Goal: Task Accomplishment & Management: Complete application form

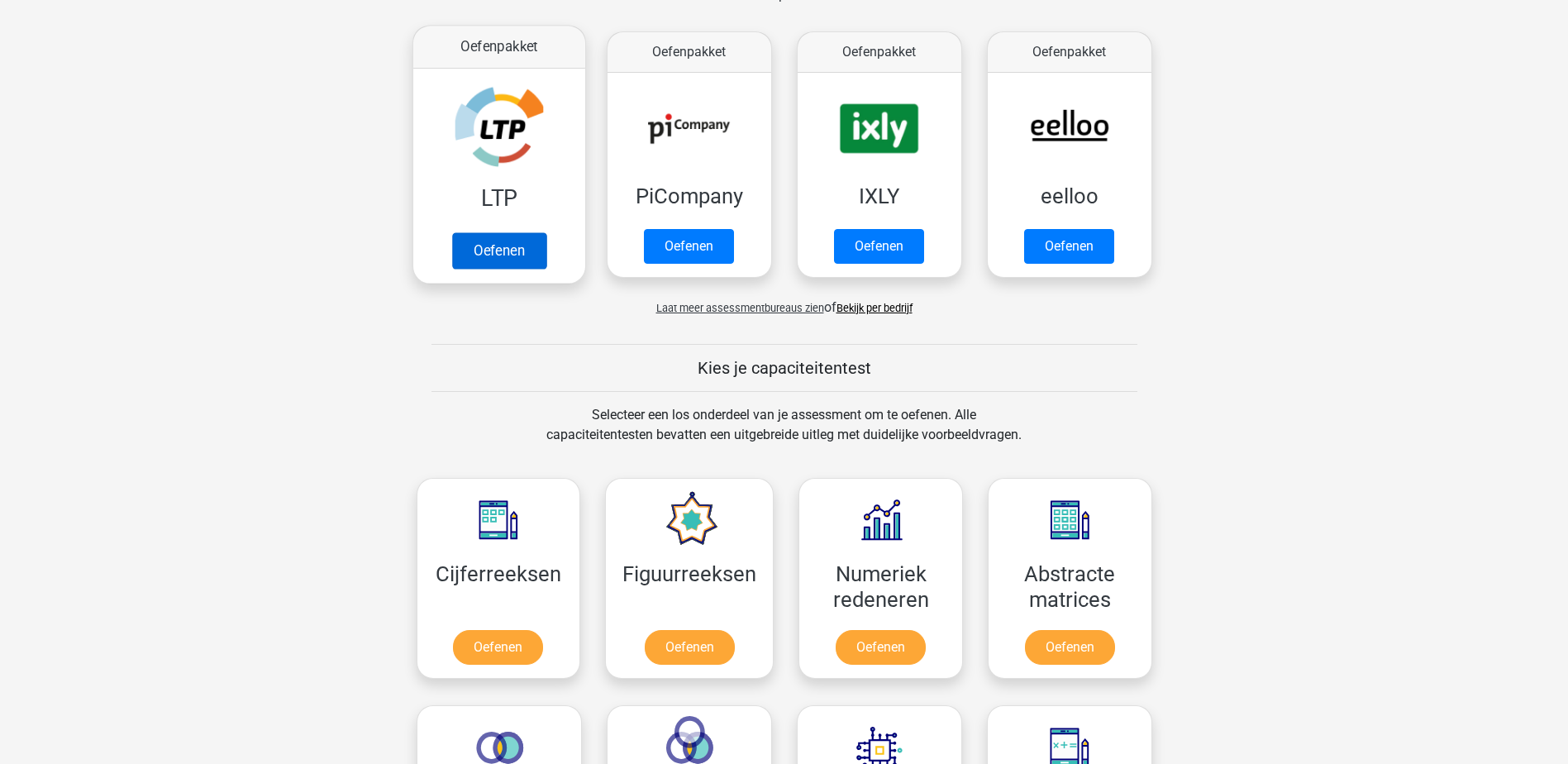
scroll to position [330, 0]
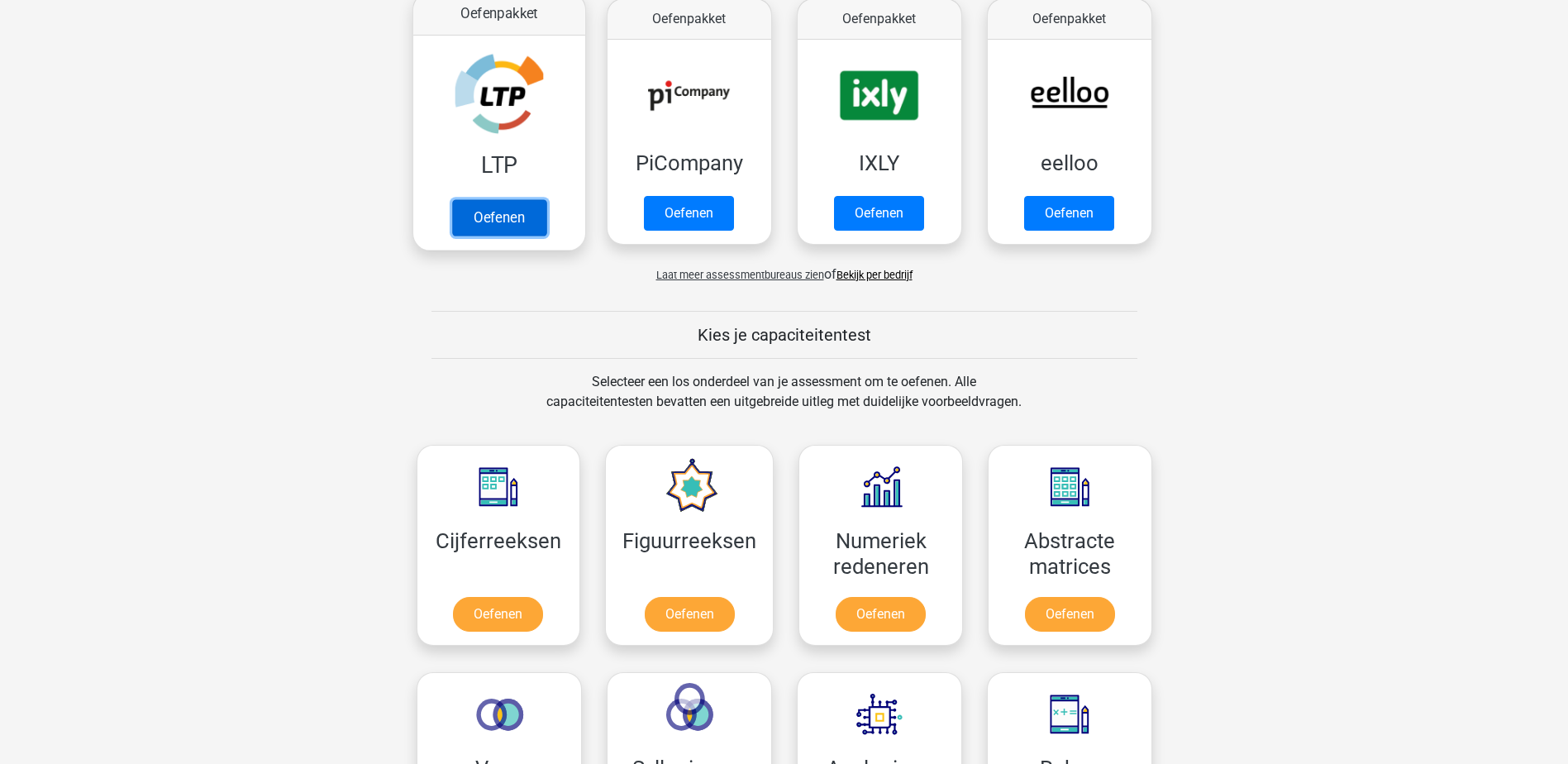
click at [512, 228] on link "Oefenen" at bounding box center [498, 218] width 95 height 36
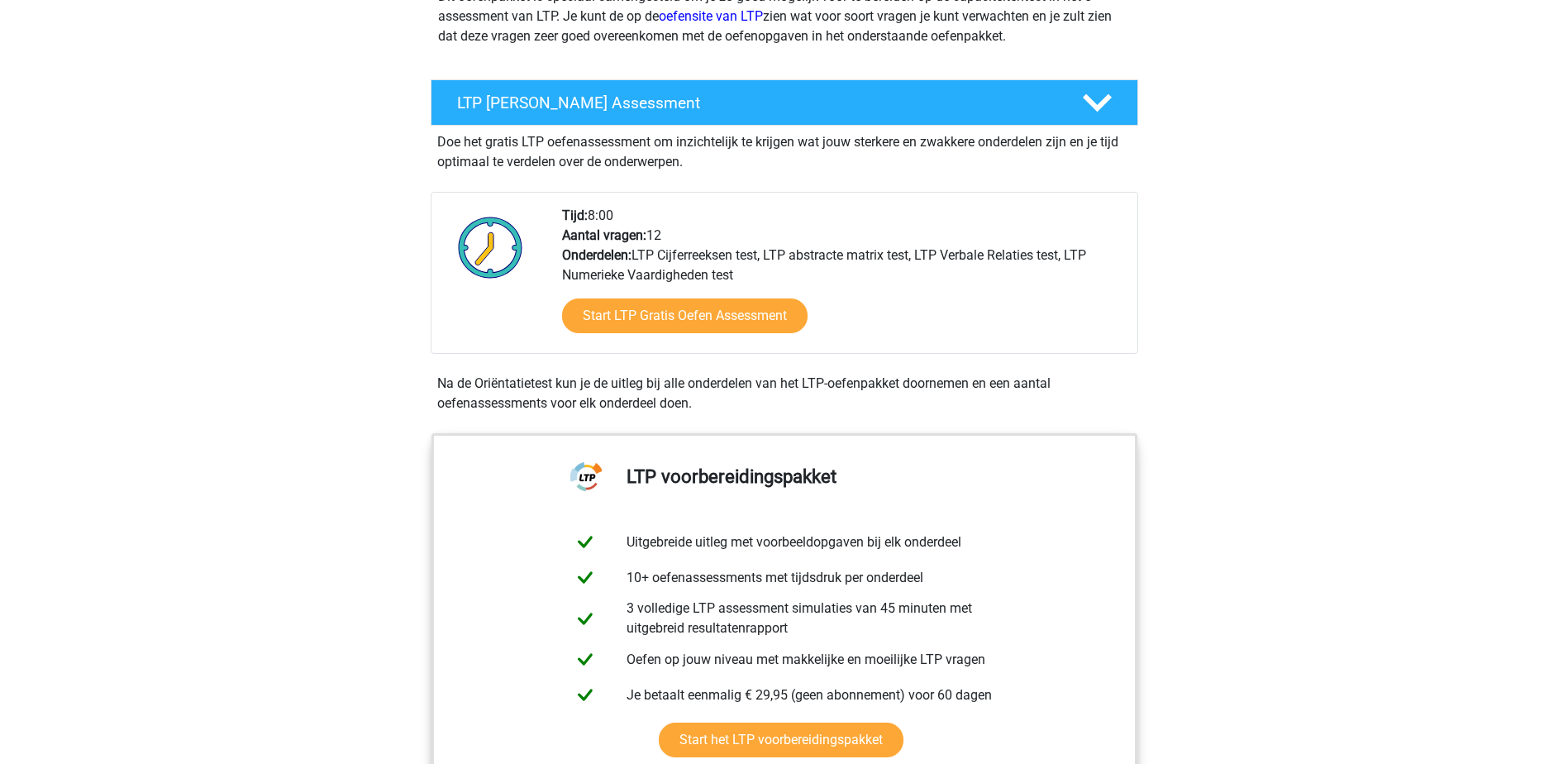
scroll to position [330, 0]
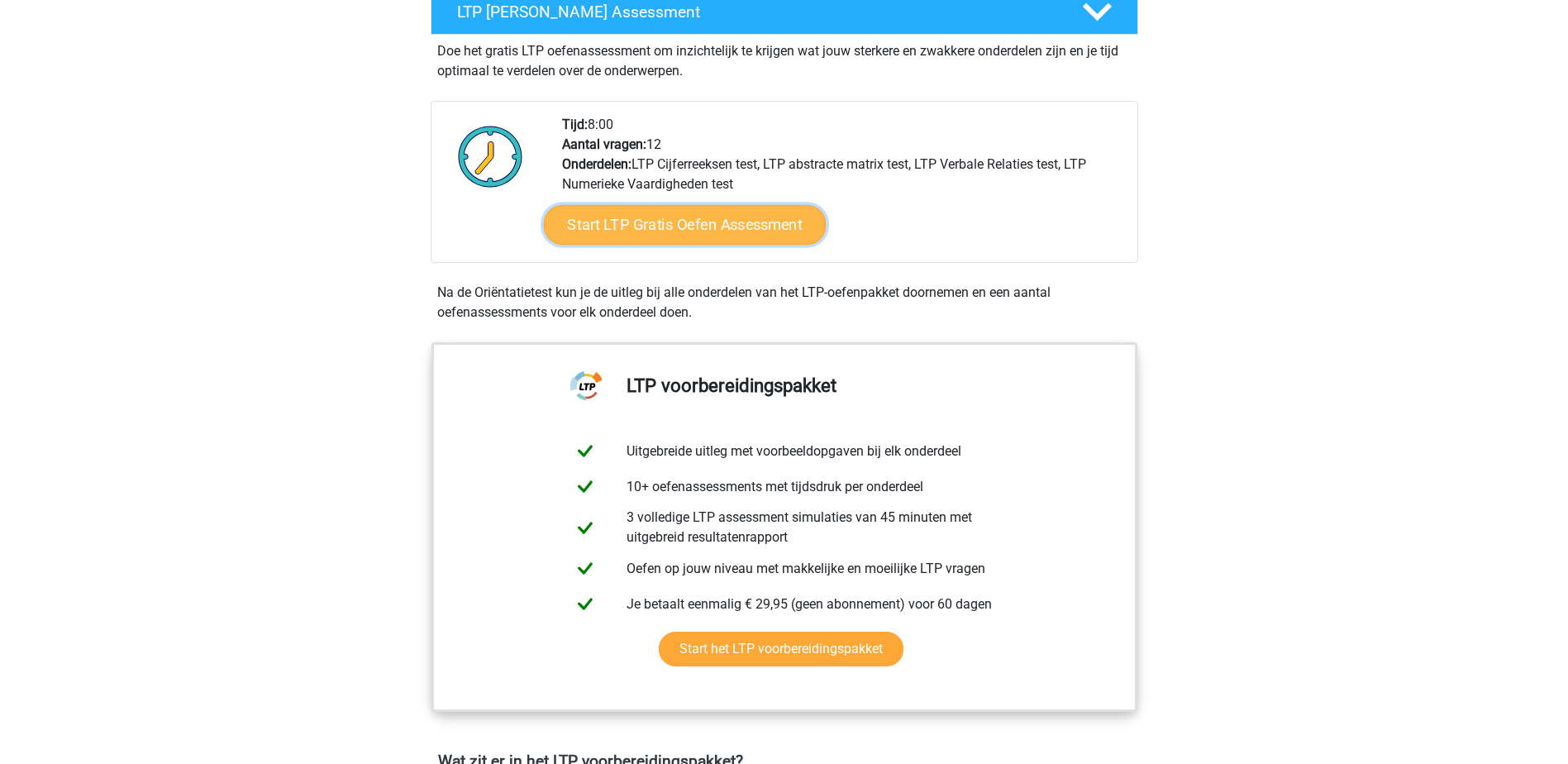
click at [639, 230] on link "Start LTP Gratis Oefen Assessment" at bounding box center [685, 225] width 283 height 40
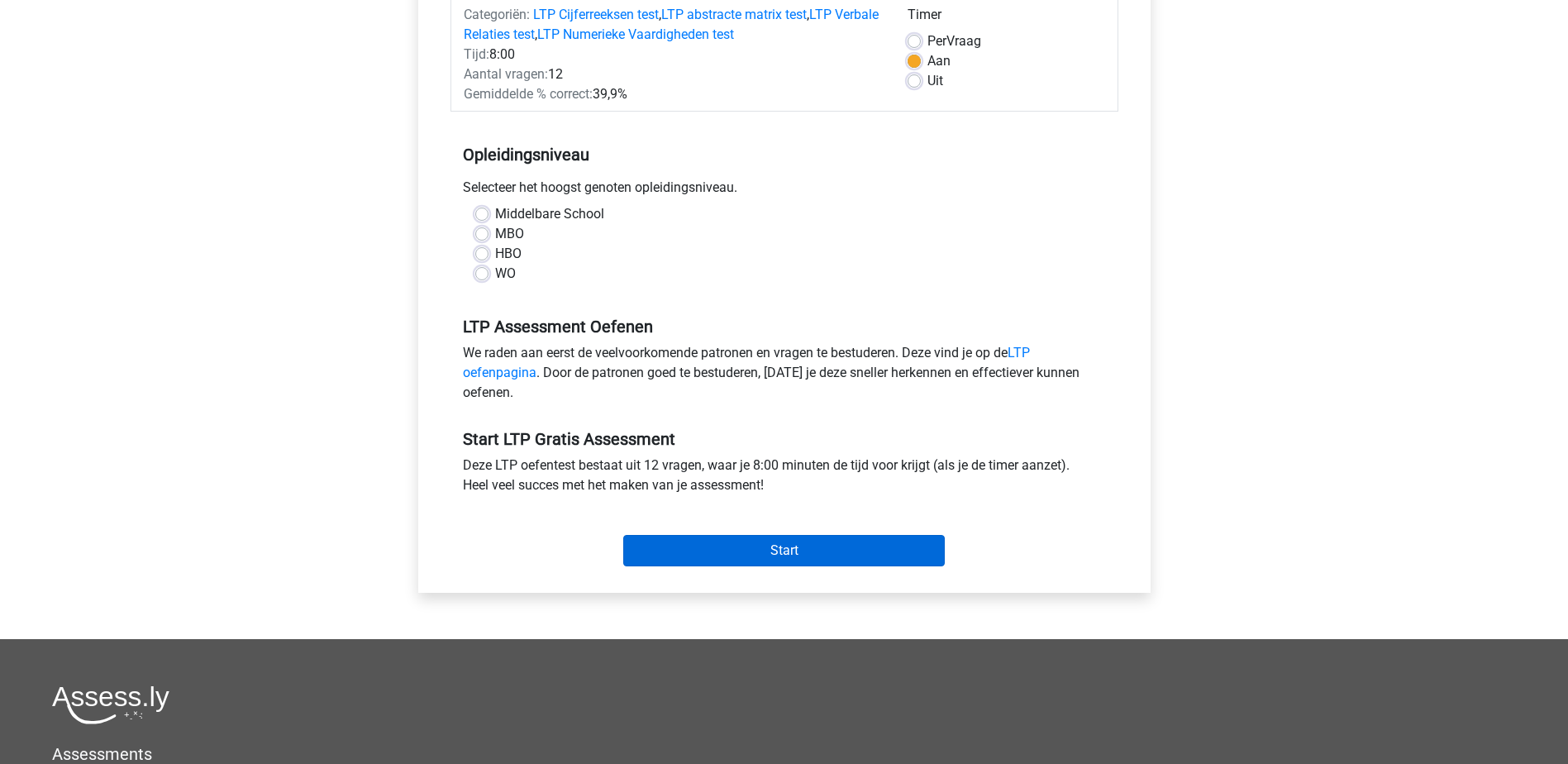
scroll to position [248, 0]
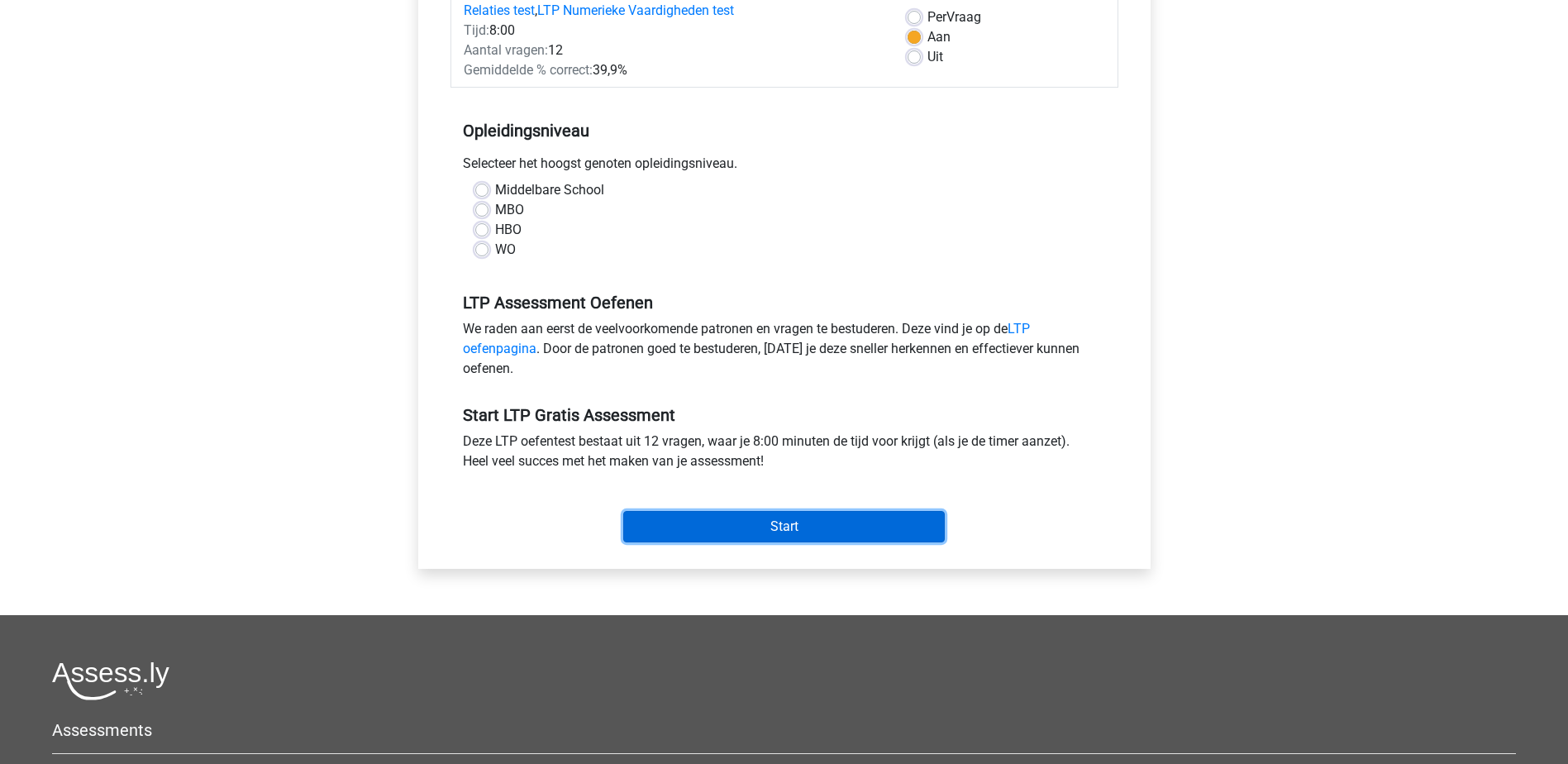
click at [799, 523] on input "Start" at bounding box center [784, 526] width 322 height 32
click at [695, 233] on div "HBO" at bounding box center [784, 229] width 618 height 20
click at [495, 236] on label "HBO" at bounding box center [508, 229] width 27 height 20
click at [488, 236] on input "HBO" at bounding box center [483, 227] width 13 height 16
radio input "true"
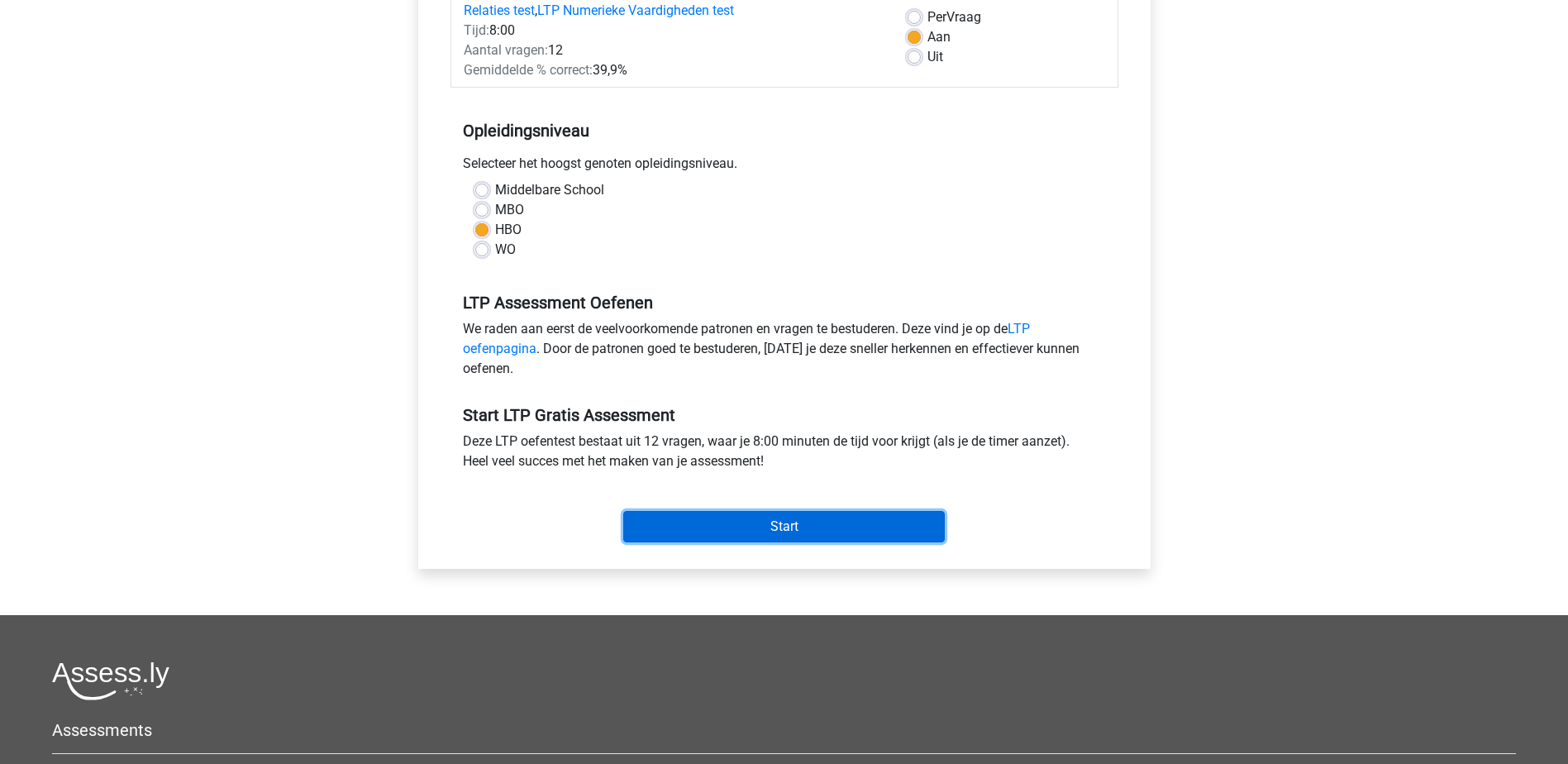
click at [827, 520] on input "Start" at bounding box center [784, 526] width 322 height 32
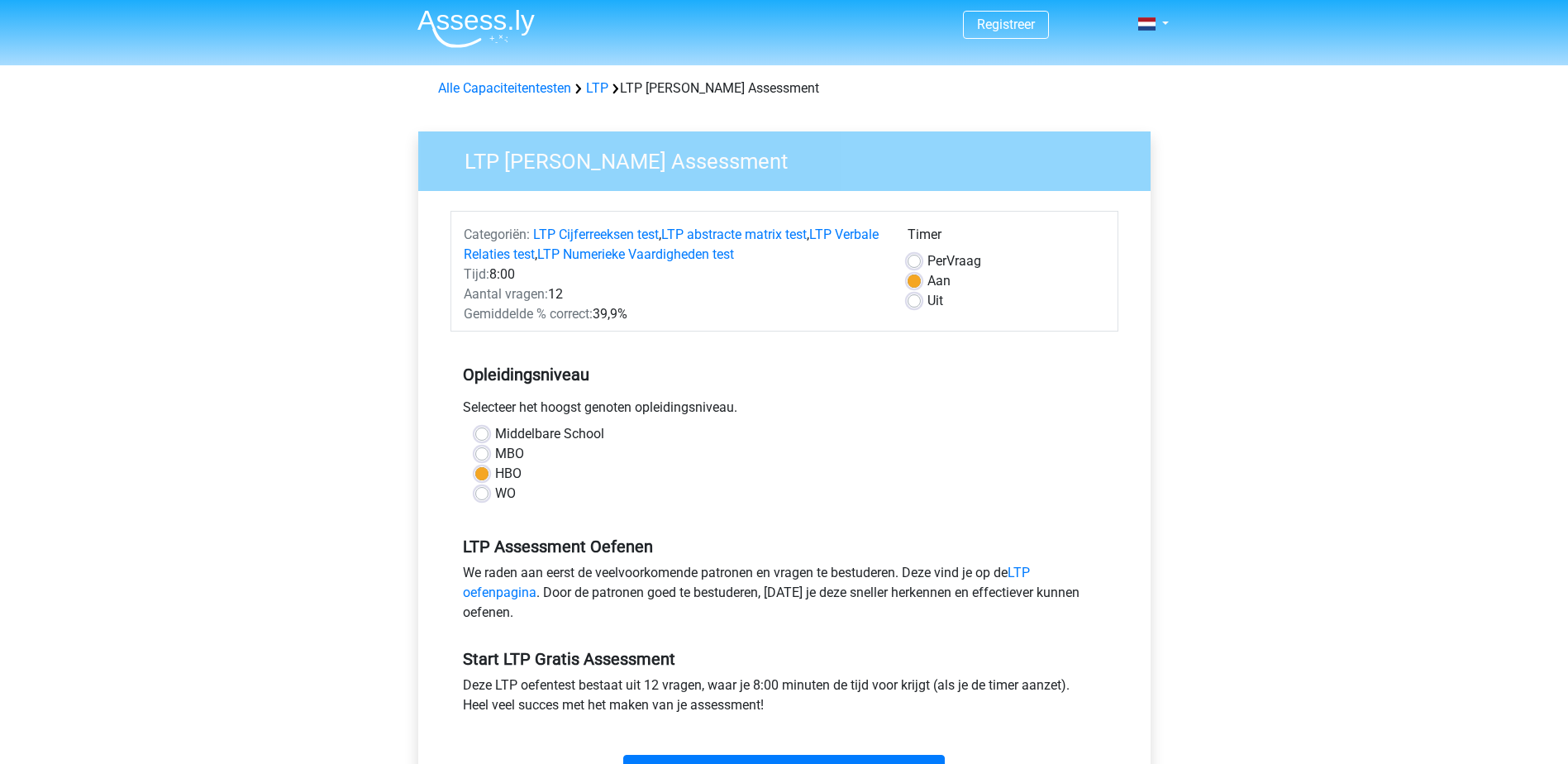
scroll to position [0, 0]
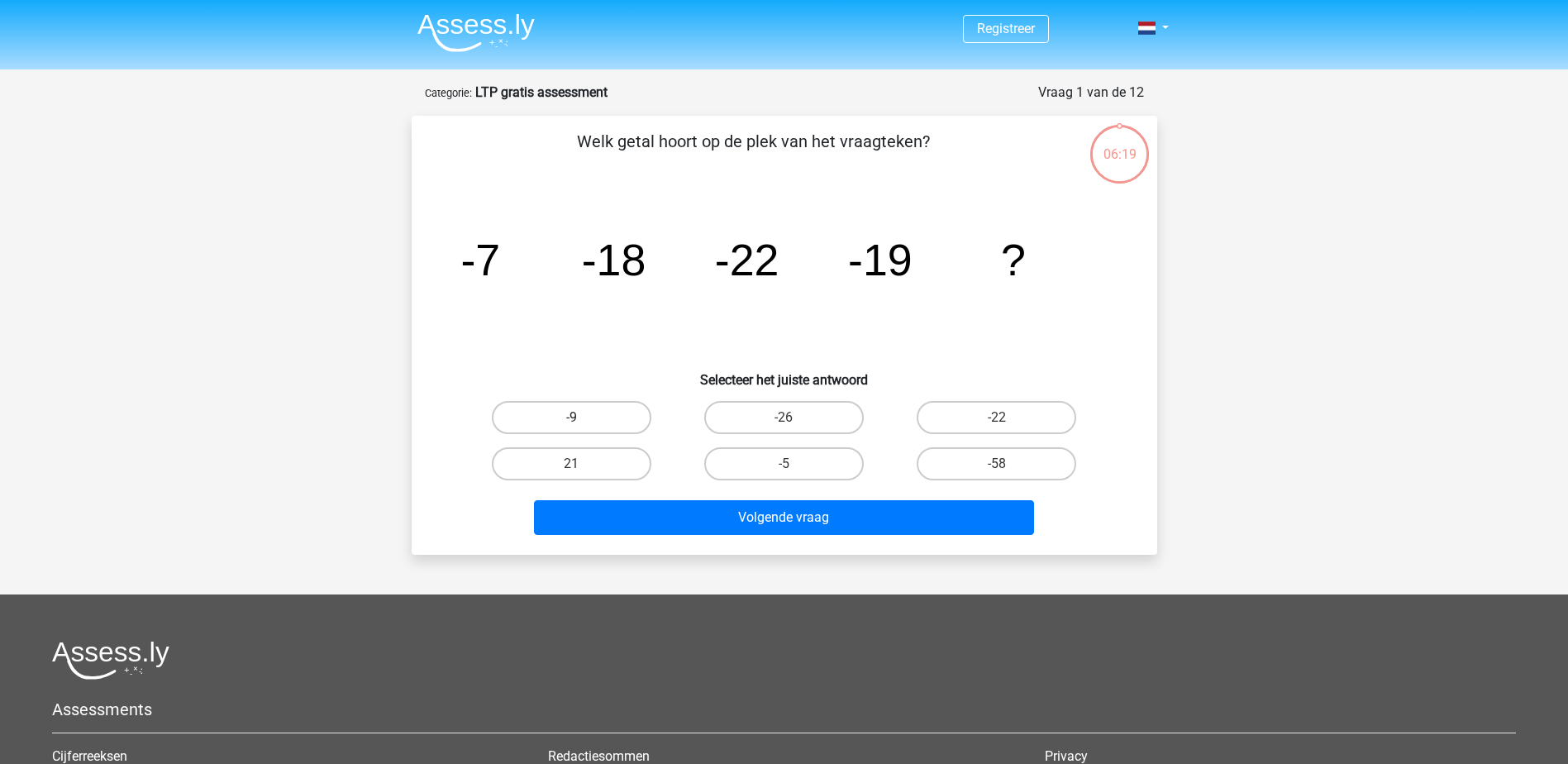
click at [592, 424] on label "-9" at bounding box center [571, 417] width 160 height 33
click at [582, 424] on input "-9" at bounding box center [576, 422] width 11 height 11
radio input "true"
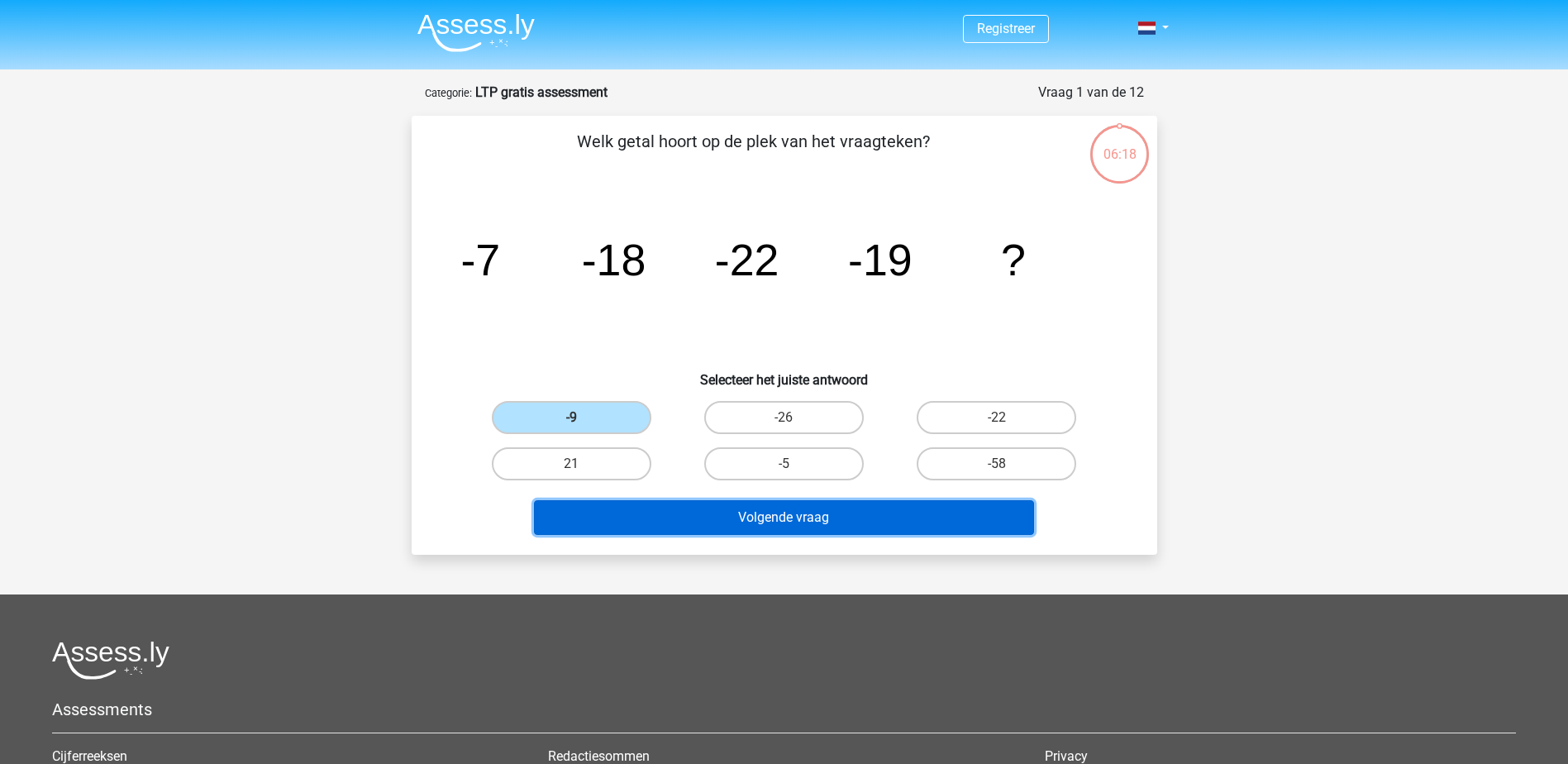
click at [795, 523] on button "Volgende vraag" at bounding box center [784, 518] width 501 height 34
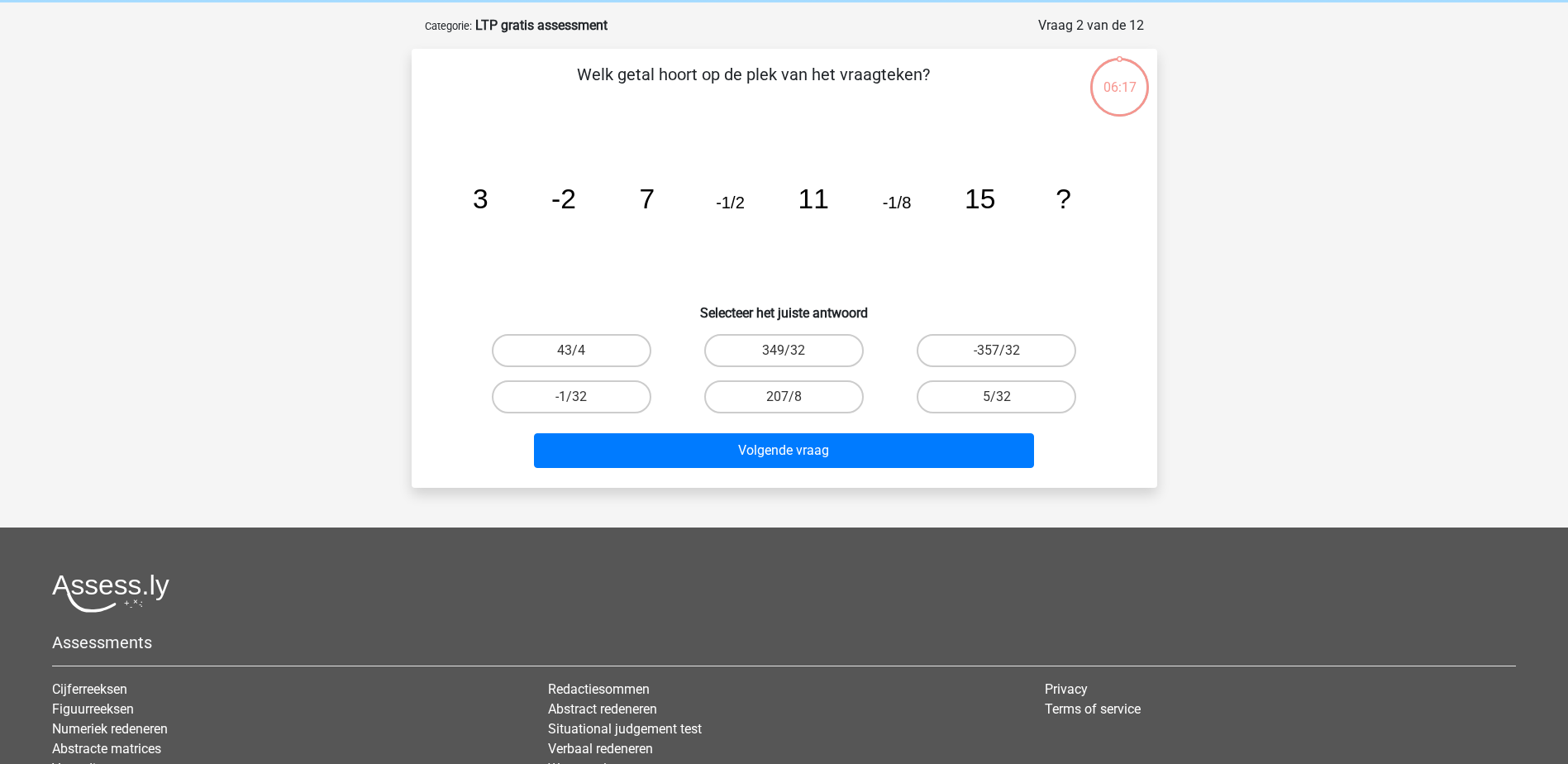
scroll to position [83, 0]
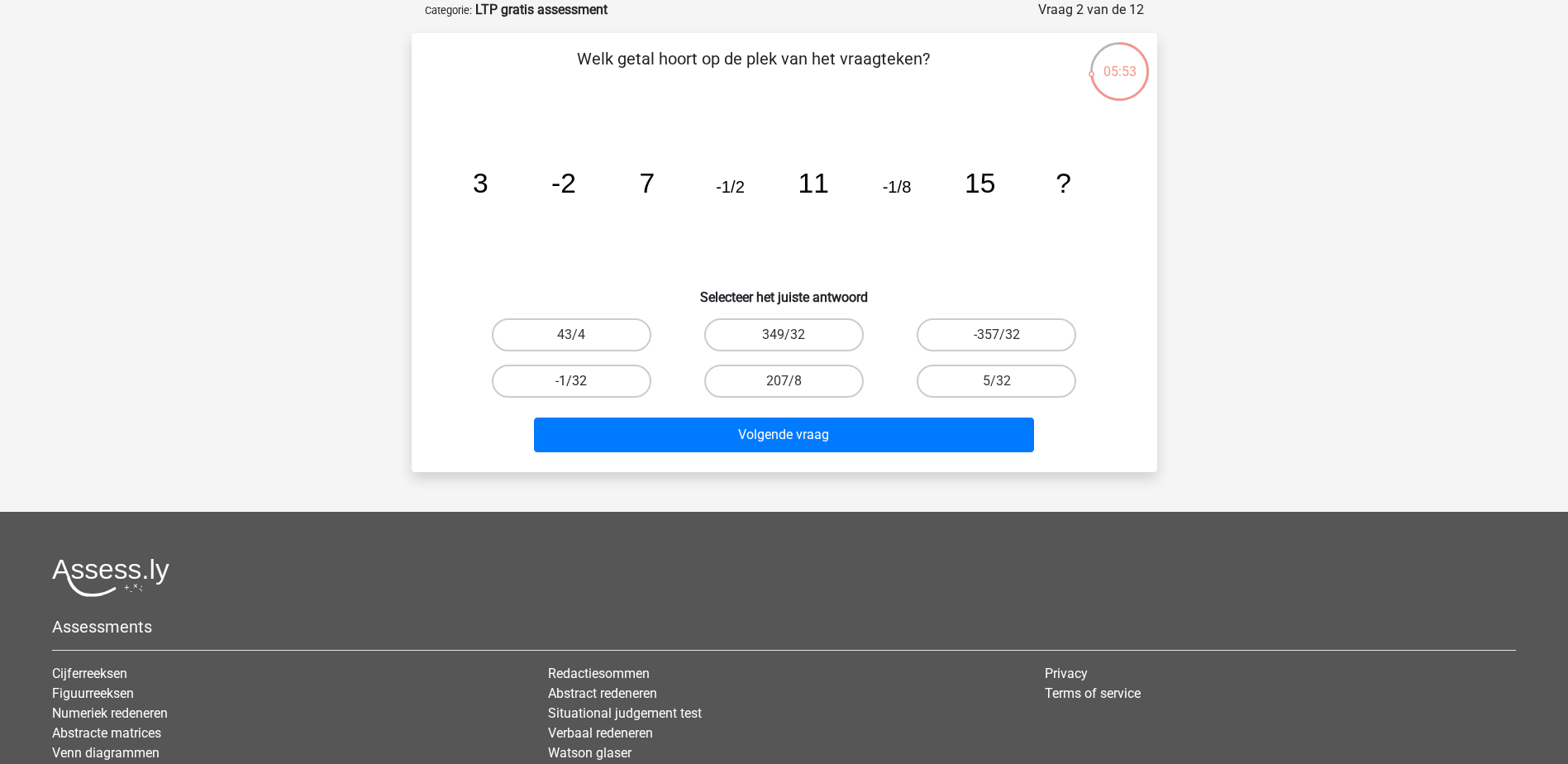
click at [569, 380] on label "-1/32" at bounding box center [571, 381] width 160 height 33
click at [571, 381] on input "-1/32" at bounding box center [576, 386] width 11 height 11
radio input "true"
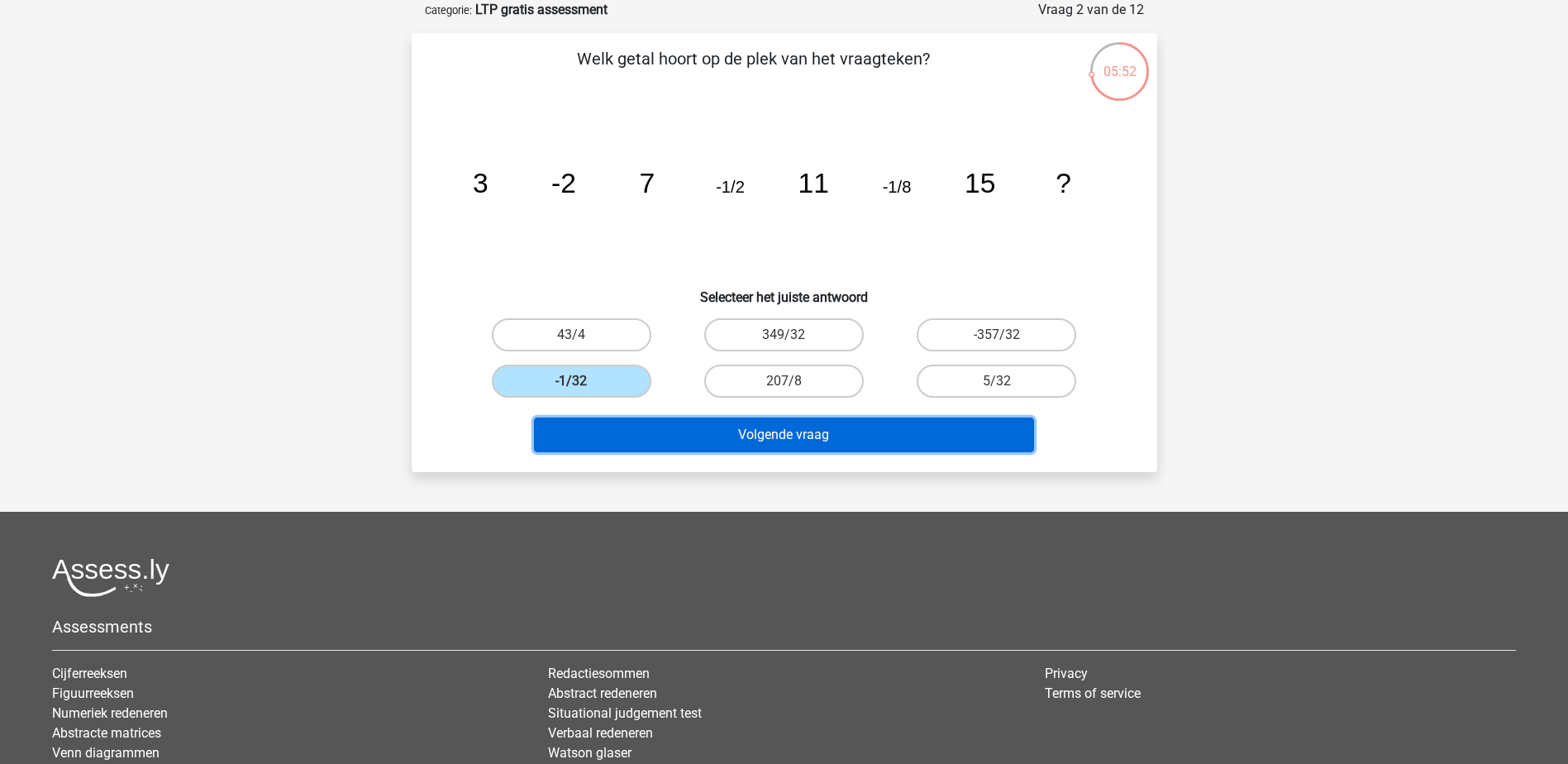
click at [744, 437] on button "Volgende vraag" at bounding box center [784, 435] width 501 height 34
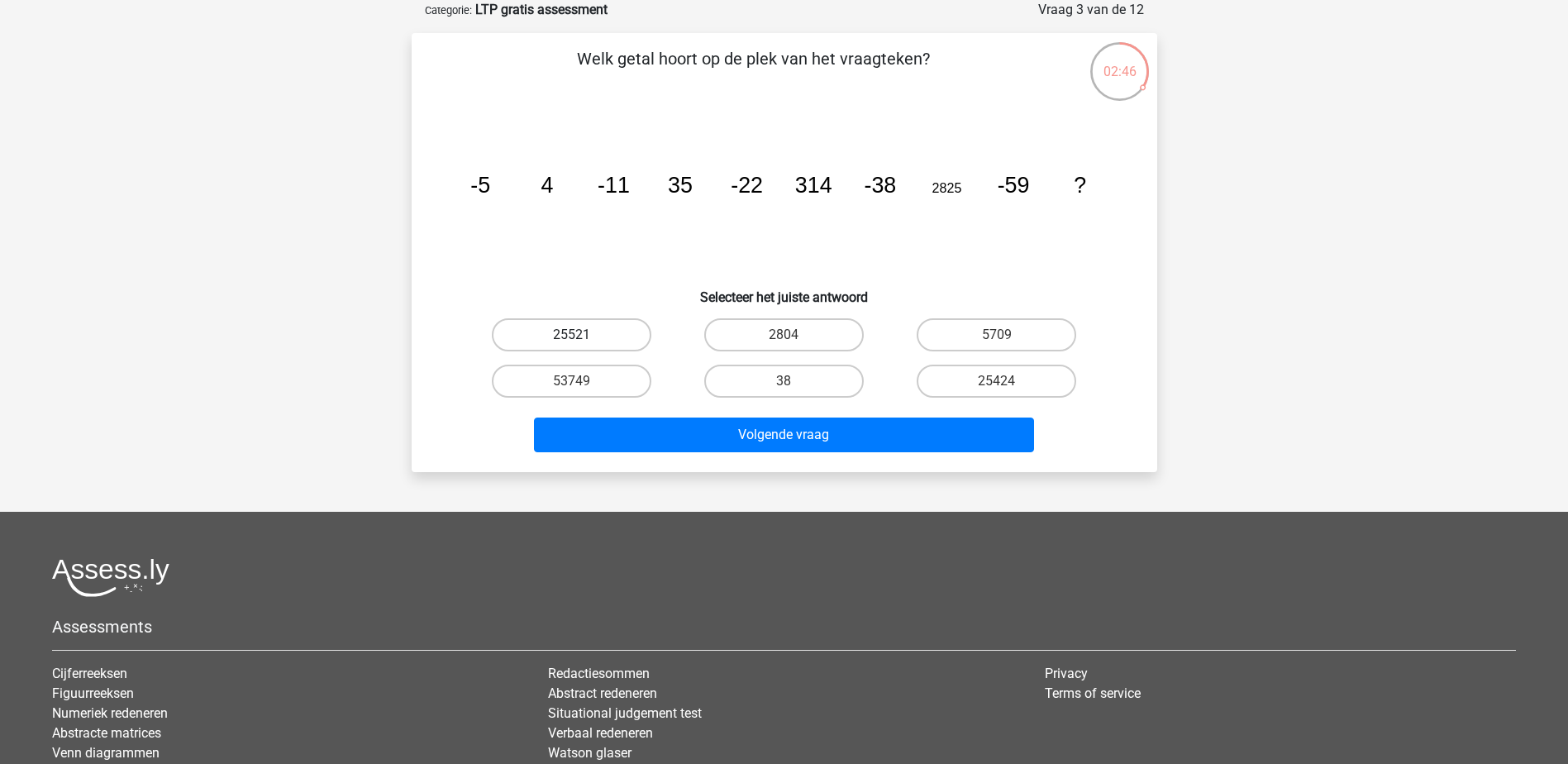
click at [558, 341] on label "25521" at bounding box center [571, 334] width 160 height 33
click at [571, 341] on input "25521" at bounding box center [576, 339] width 11 height 11
radio input "true"
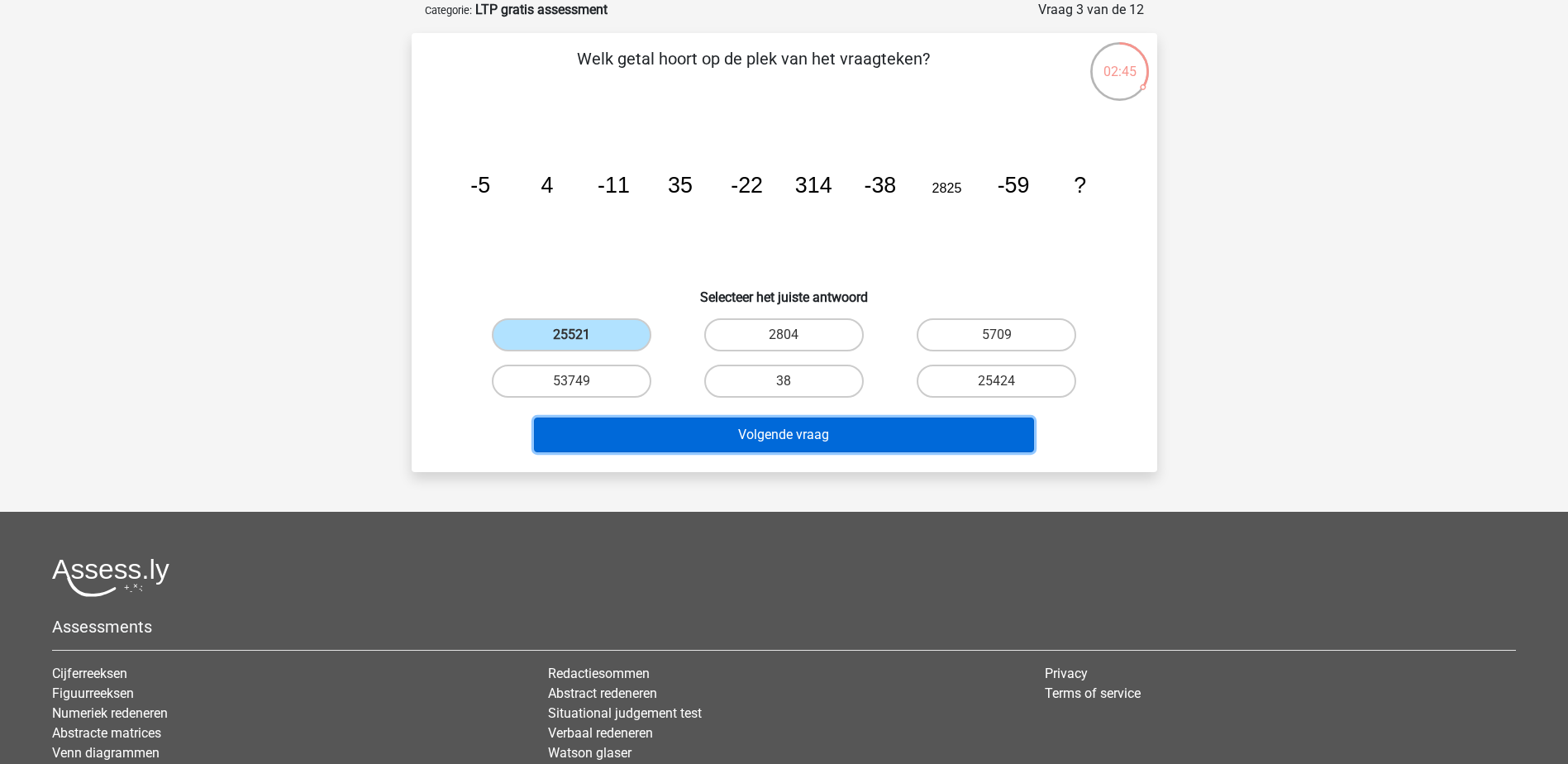
click at [761, 437] on button "Volgende vraag" at bounding box center [784, 435] width 501 height 34
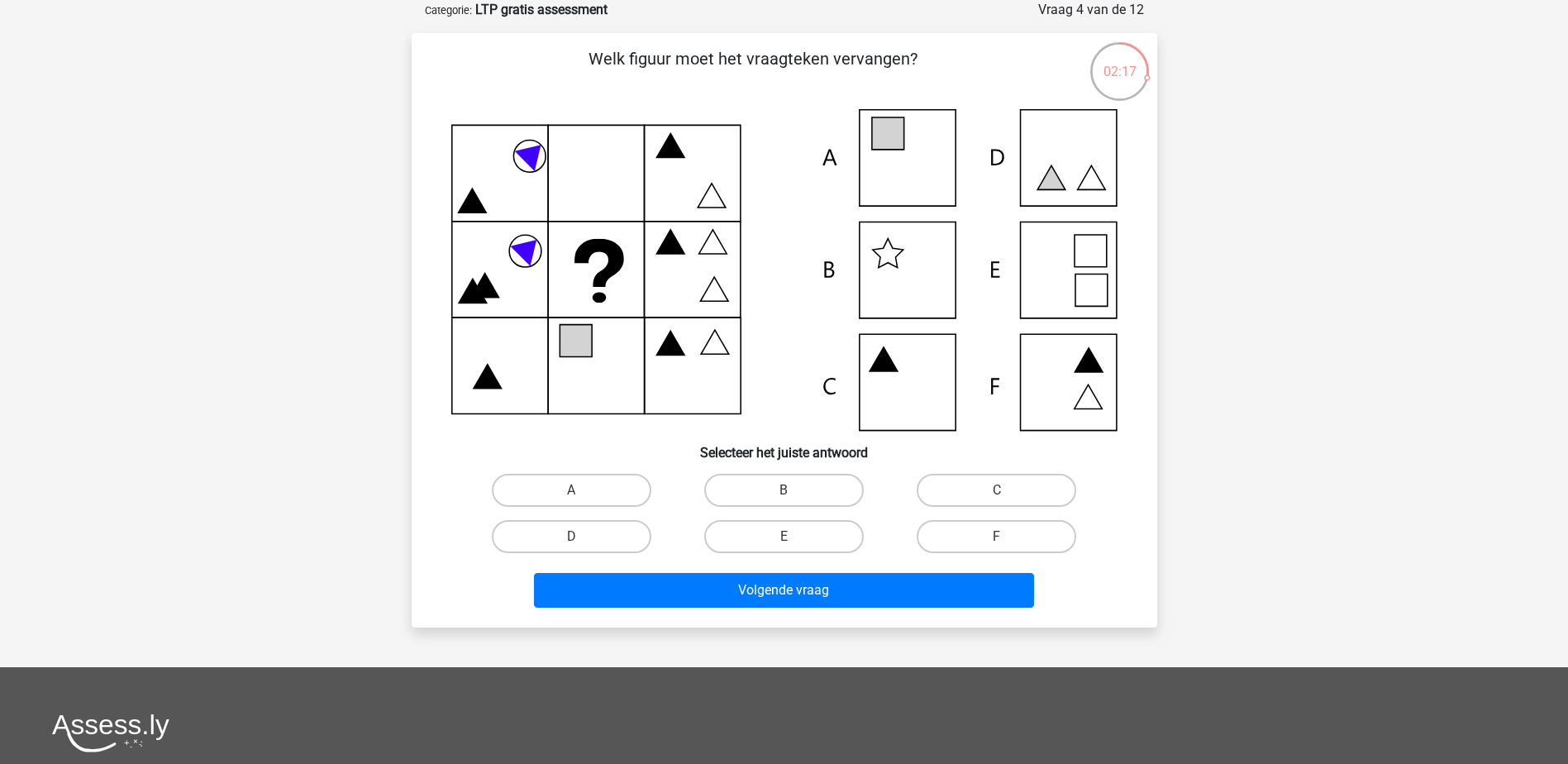
drag, startPoint x: 913, startPoint y: 164, endPoint x: 916, endPoint y: 200, distance: 36.1
click at [913, 166] on icon at bounding box center [784, 269] width 666 height 322
drag, startPoint x: 908, startPoint y: 153, endPoint x: 899, endPoint y: 179, distance: 27.5
click at [909, 151] on icon at bounding box center [784, 269] width 666 height 322
click at [578, 494] on input "A" at bounding box center [576, 495] width 11 height 11
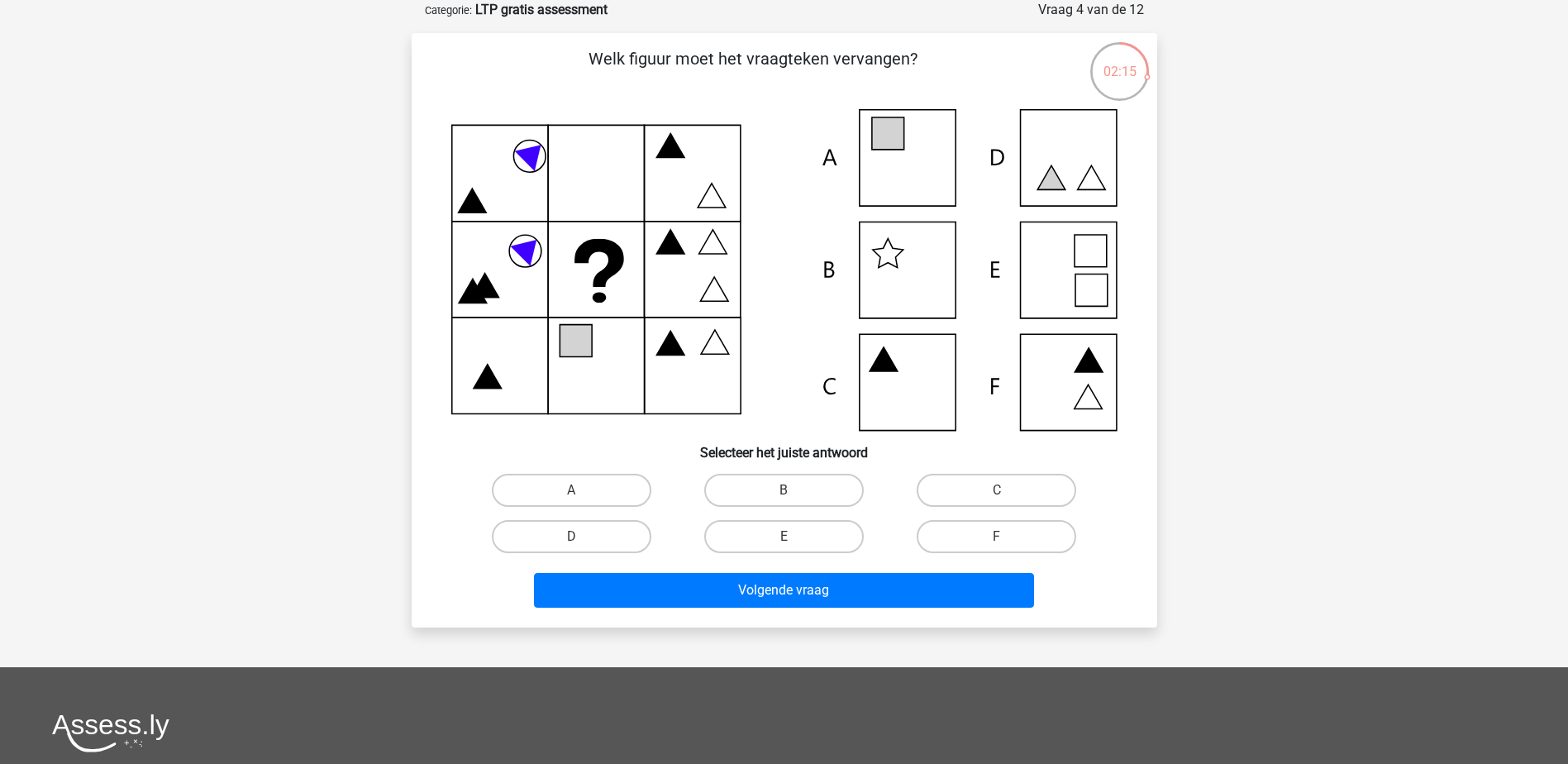
radio input "true"
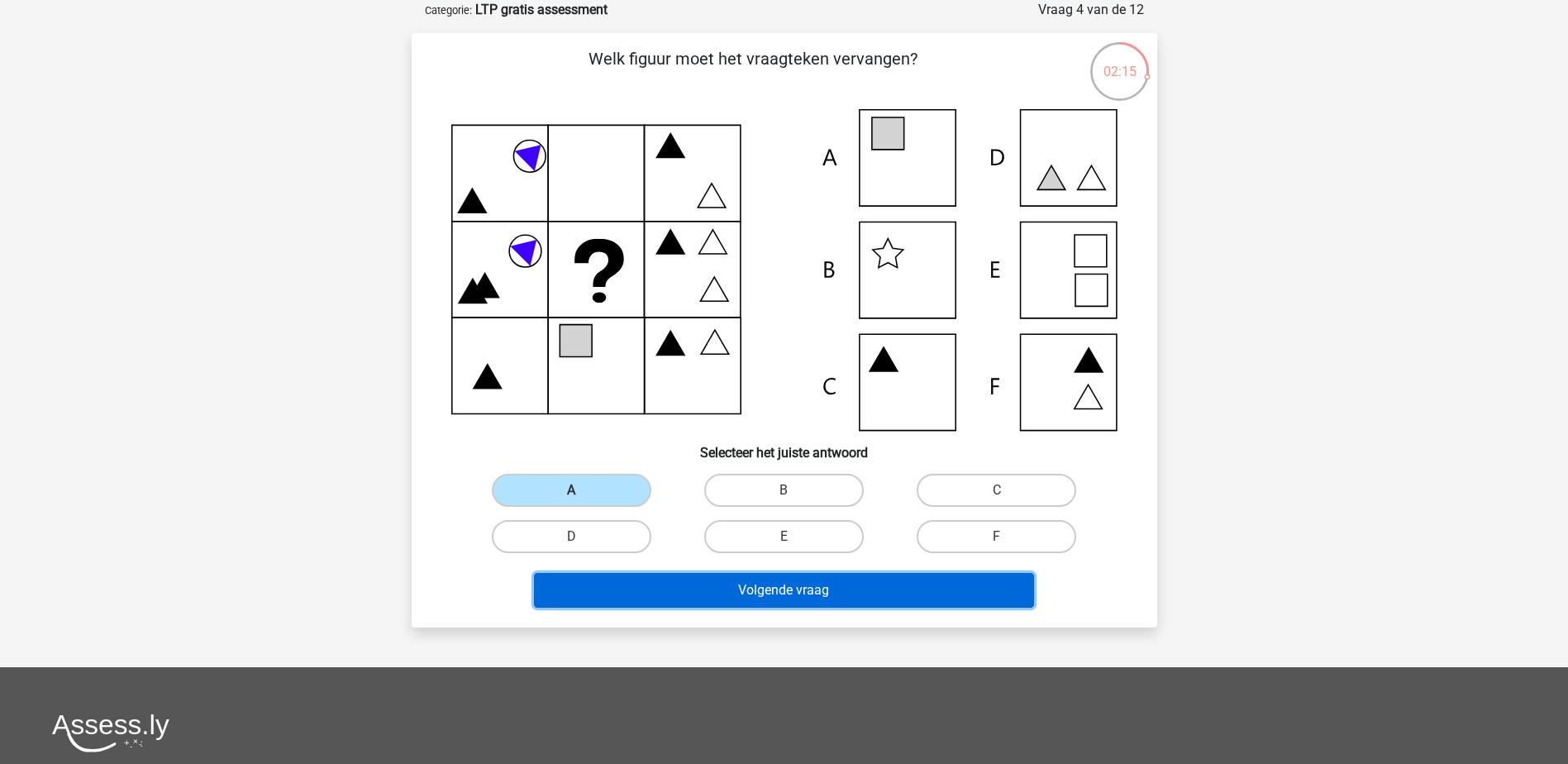
click at [763, 575] on button "Volgende vraag" at bounding box center [784, 590] width 501 height 34
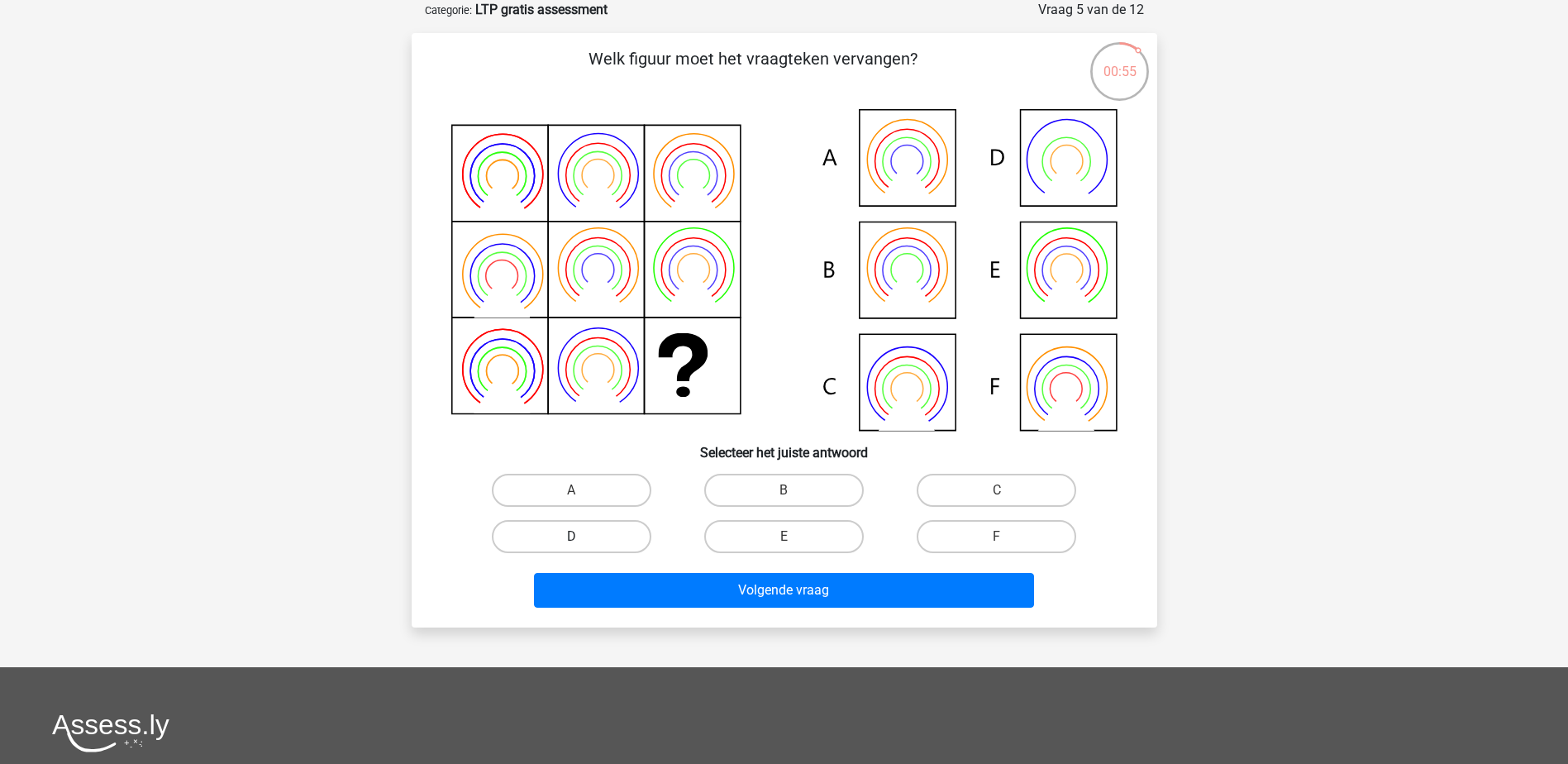
click at [590, 537] on label "D" at bounding box center [571, 536] width 160 height 33
click at [582, 537] on input "D" at bounding box center [576, 541] width 11 height 11
radio input "true"
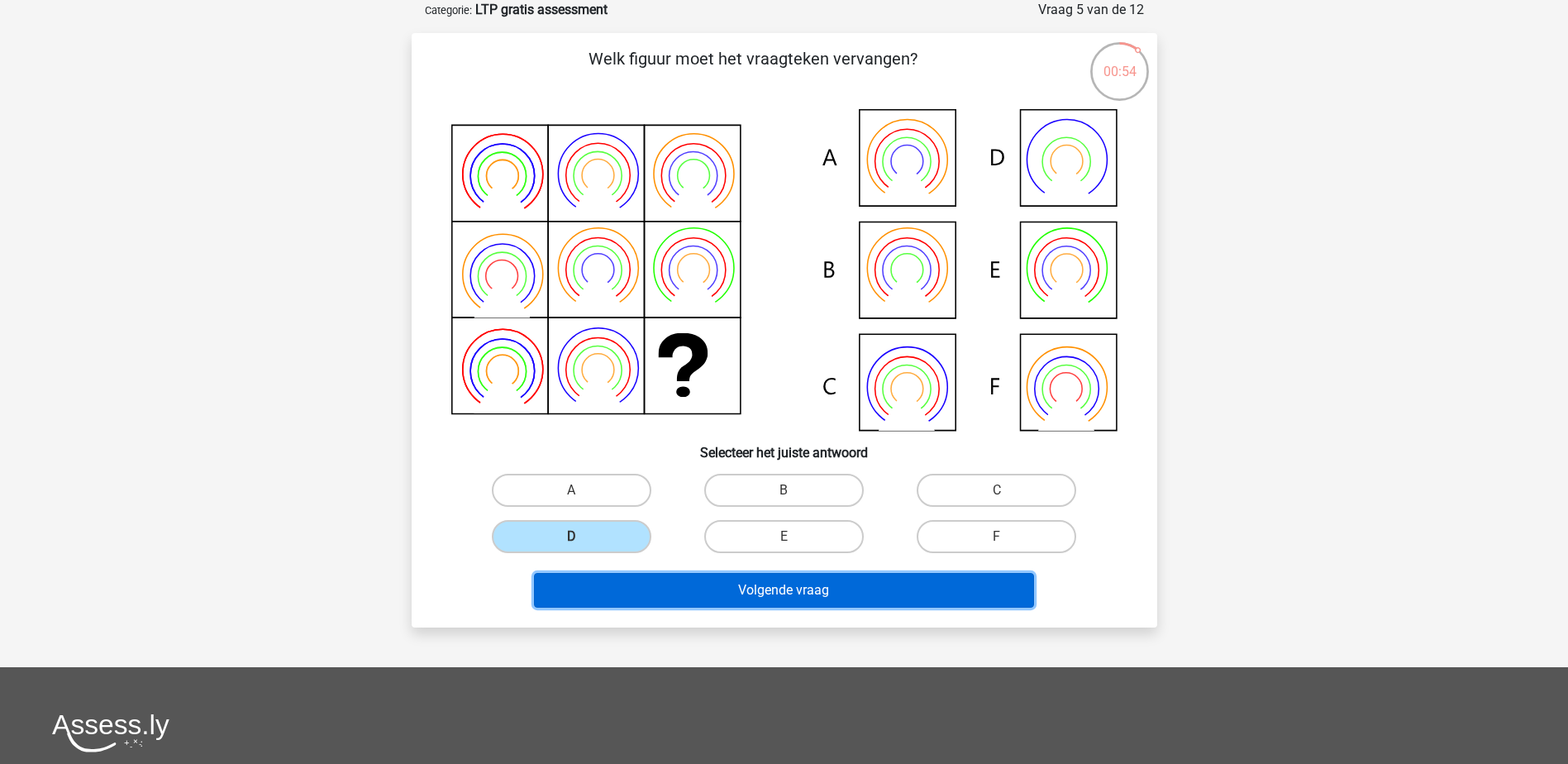
click at [768, 582] on button "Volgende vraag" at bounding box center [784, 590] width 501 height 34
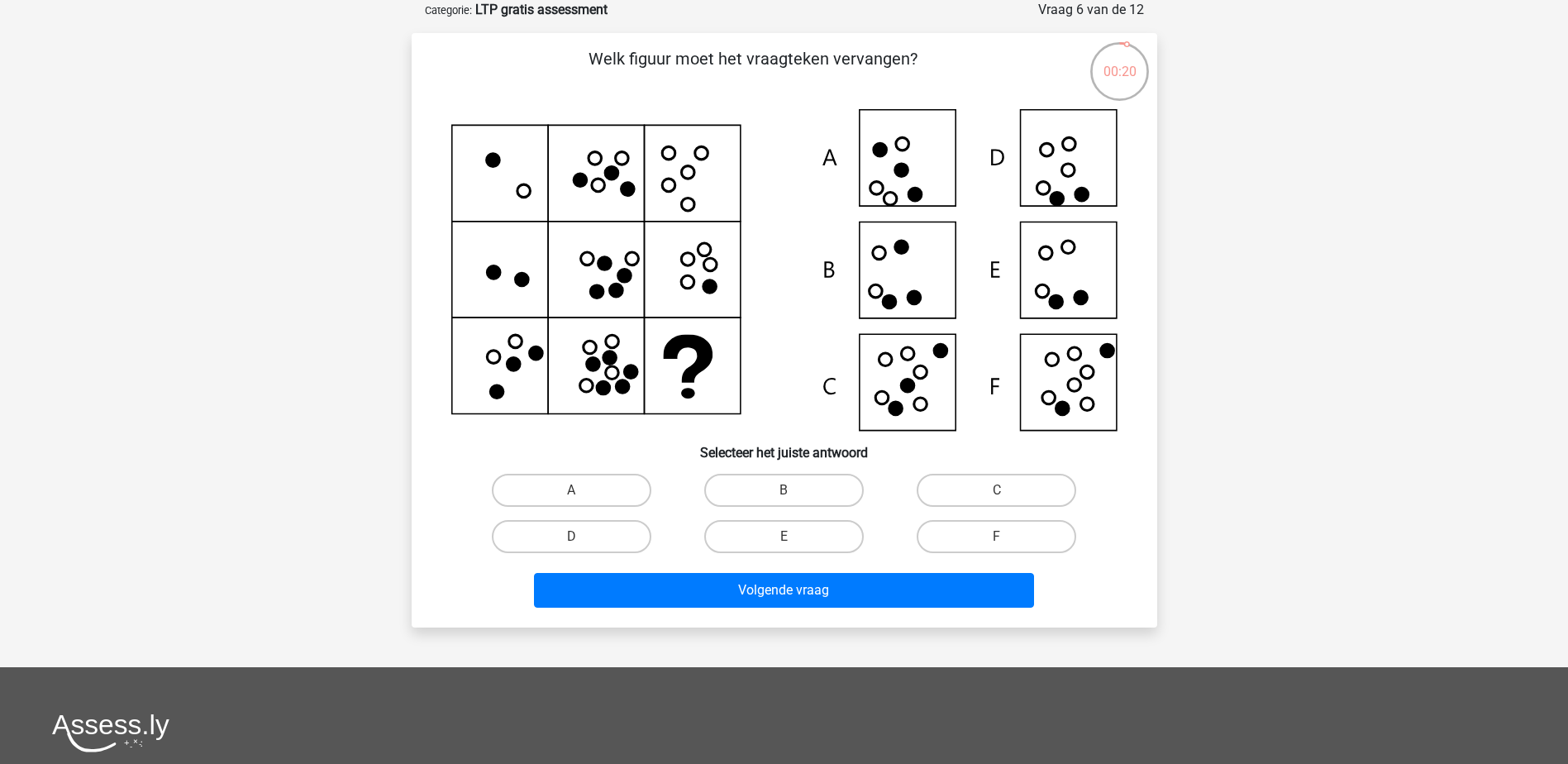
click at [1071, 188] on icon at bounding box center [784, 269] width 666 height 322
drag, startPoint x: 581, startPoint y: 531, endPoint x: 712, endPoint y: 568, distance: 136.1
click at [588, 531] on label "D" at bounding box center [571, 536] width 160 height 33
click at [582, 537] on input "D" at bounding box center [576, 541] width 11 height 11
radio input "true"
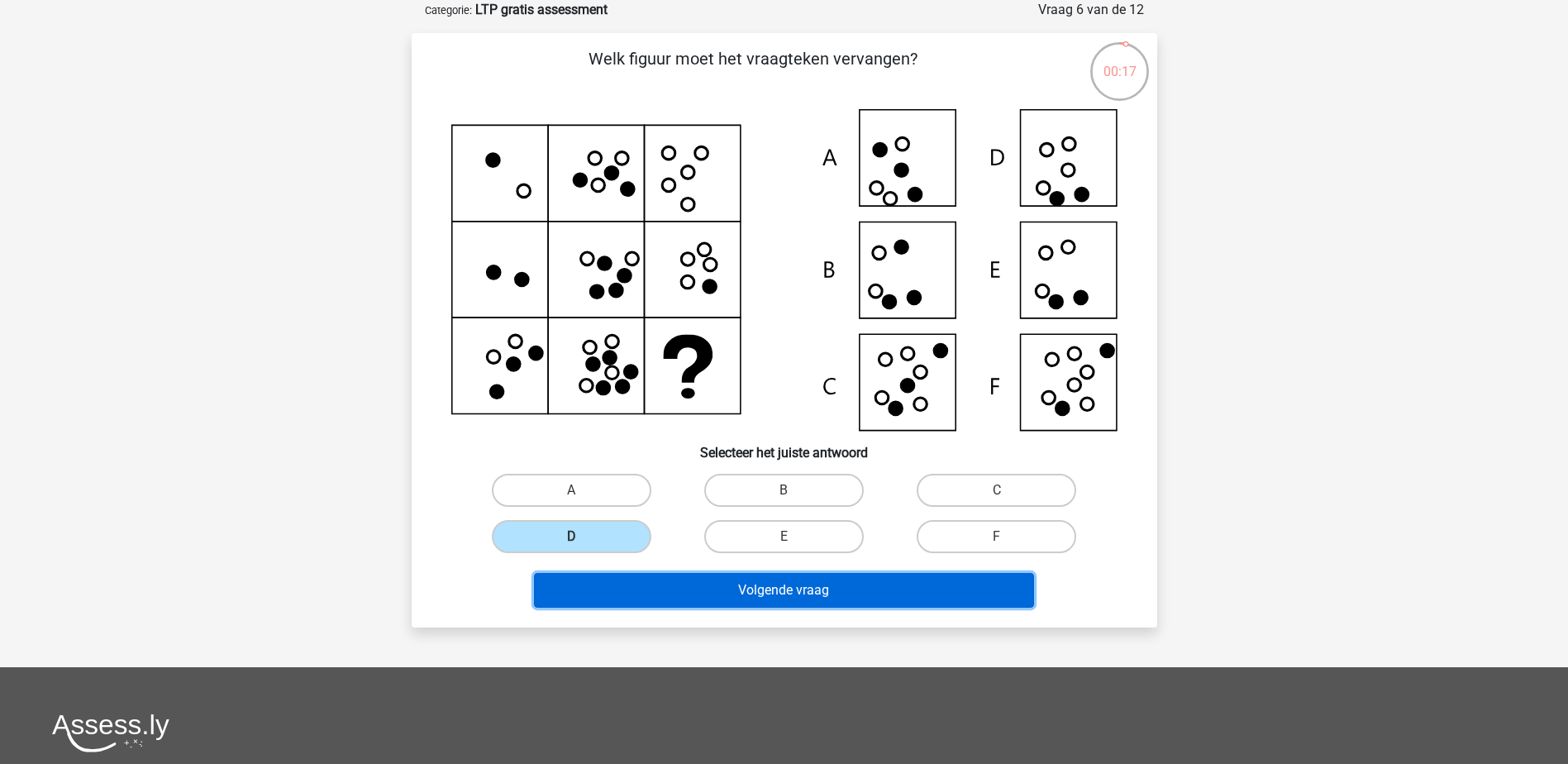
click at [804, 581] on button "Volgende vraag" at bounding box center [784, 590] width 501 height 34
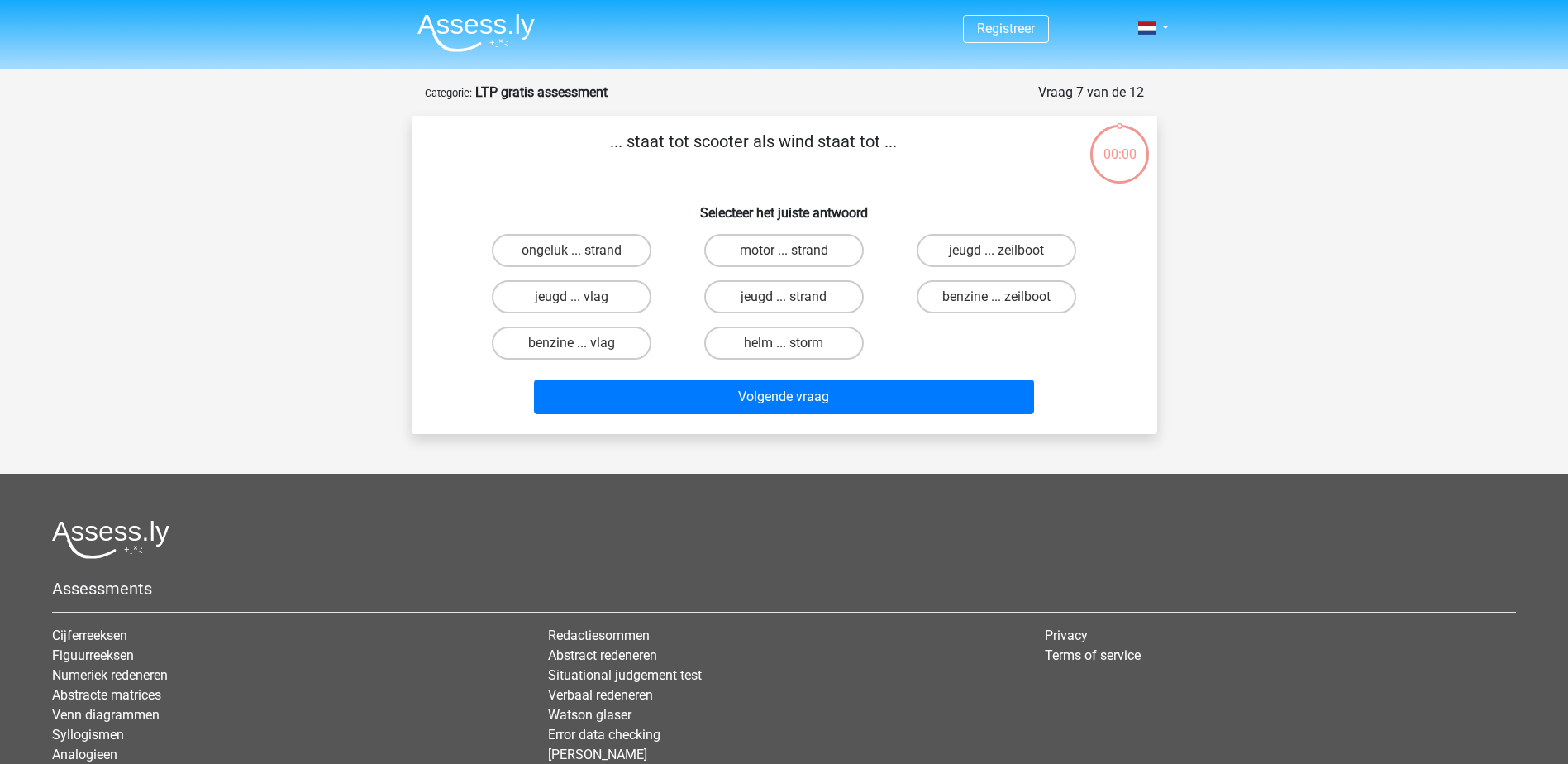
scroll to position [83, 0]
